Goal: Information Seeking & Learning: Understand process/instructions

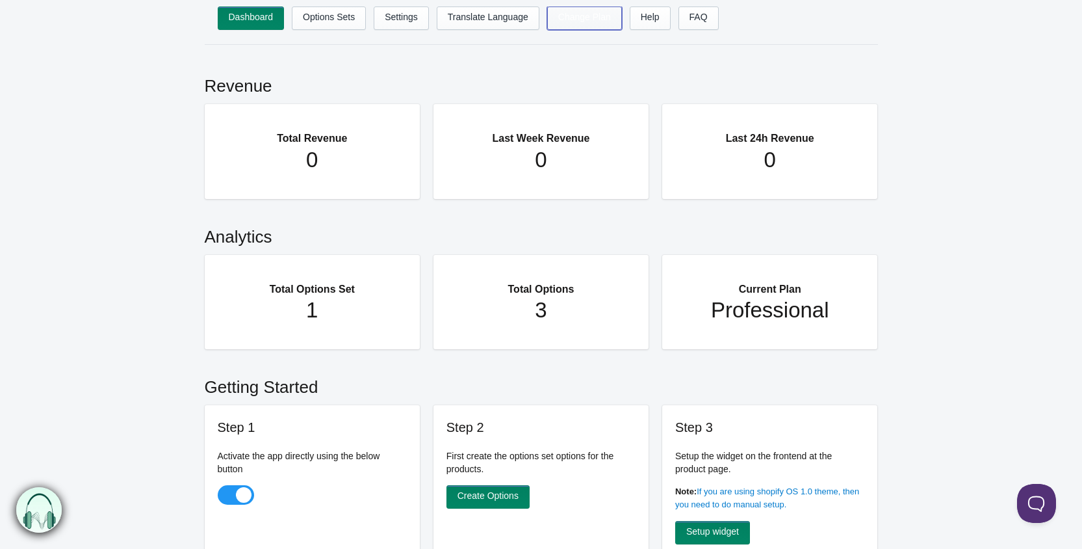
click at [574, 25] on link "Change Plan" at bounding box center [584, 17] width 75 height 23
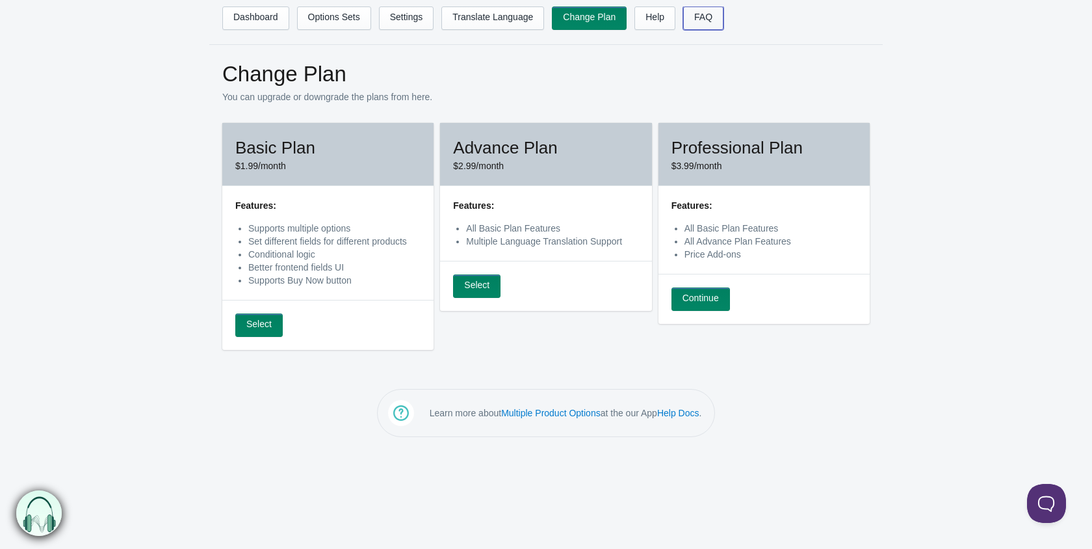
click at [697, 21] on link "FAQ" at bounding box center [703, 17] width 40 height 23
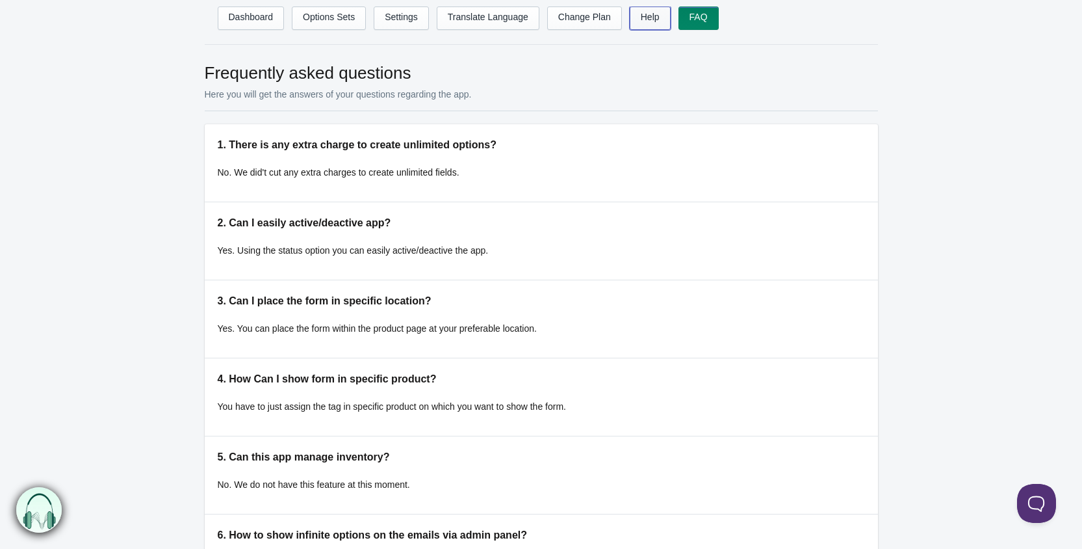
click at [642, 23] on link "Help" at bounding box center [650, 17] width 41 height 23
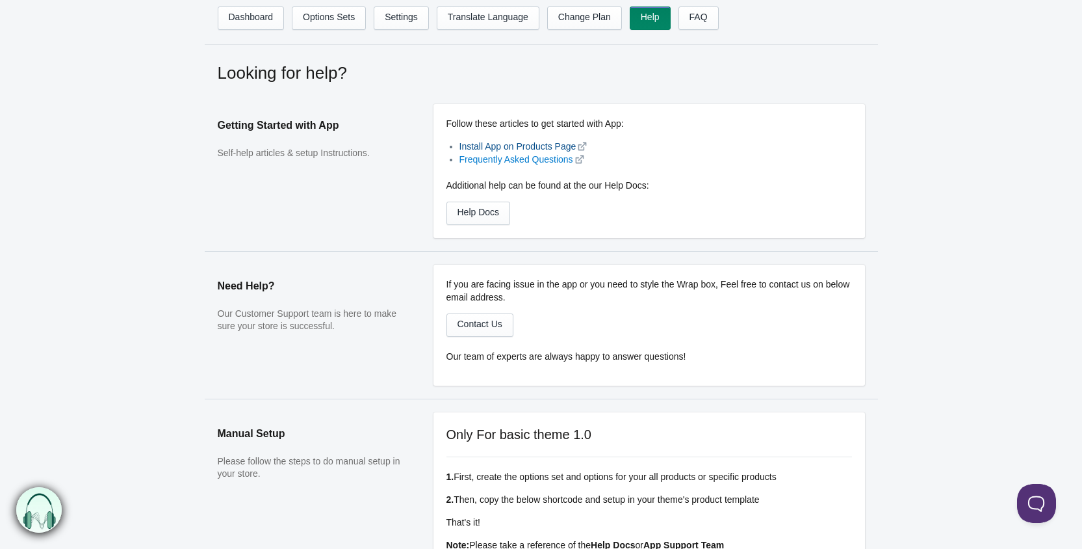
click at [500, 144] on link "Install App on Products Page" at bounding box center [517, 146] width 117 height 10
